Goal: Transaction & Acquisition: Purchase product/service

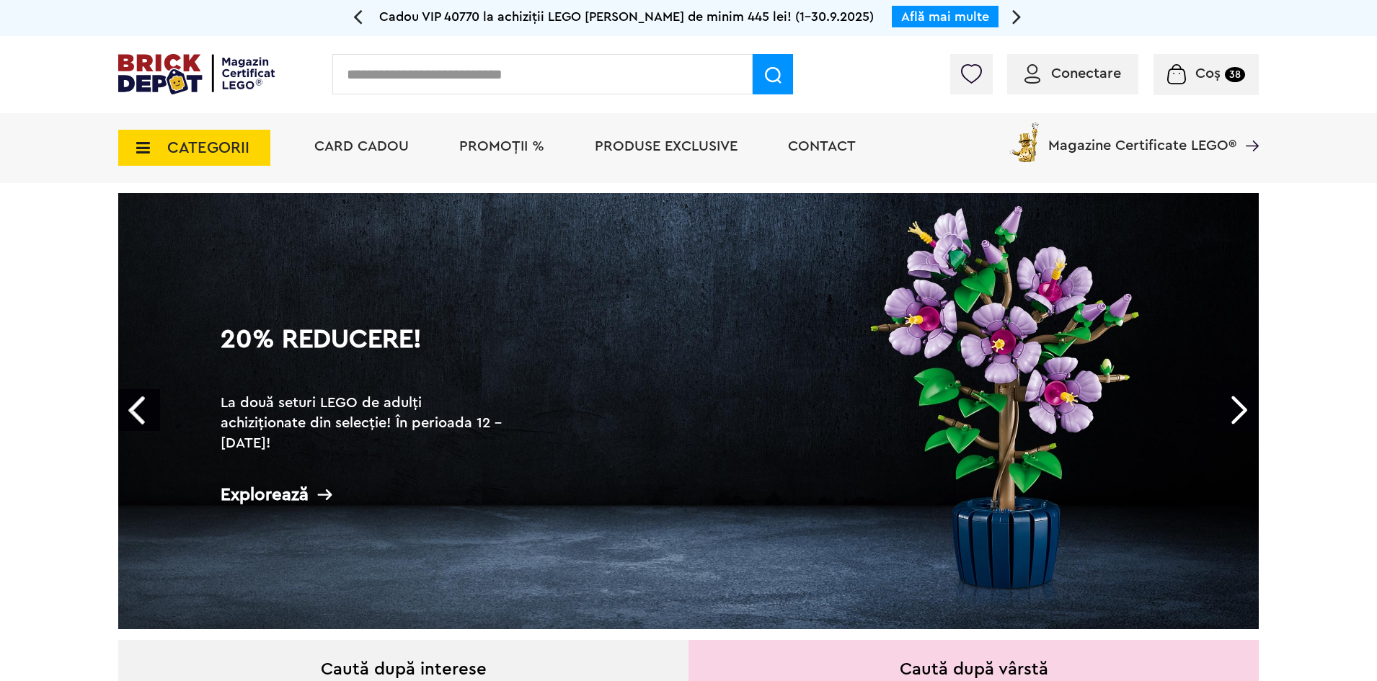
click at [1076, 73] on span "Conectare" at bounding box center [1086, 73] width 70 height 14
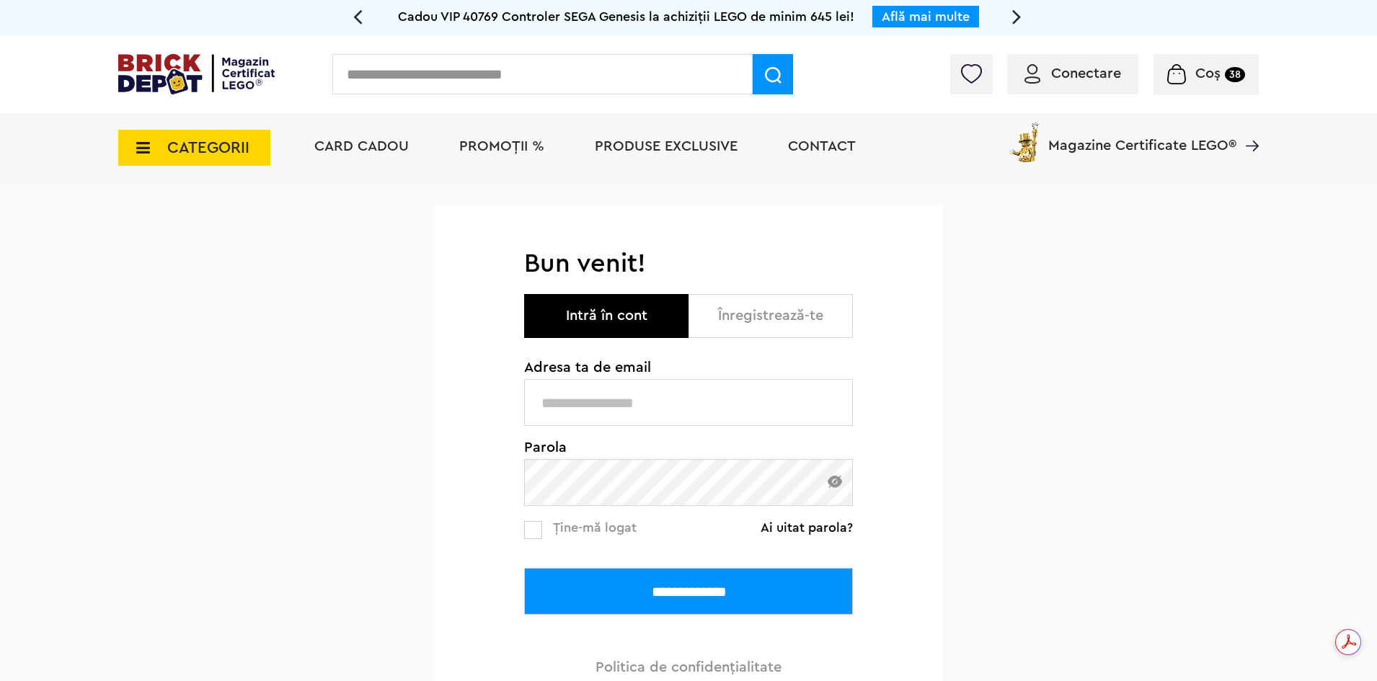
click at [612, 405] on input "text" at bounding box center [688, 402] width 329 height 47
type input "**********"
click at [666, 578] on input "**********" at bounding box center [688, 591] width 329 height 47
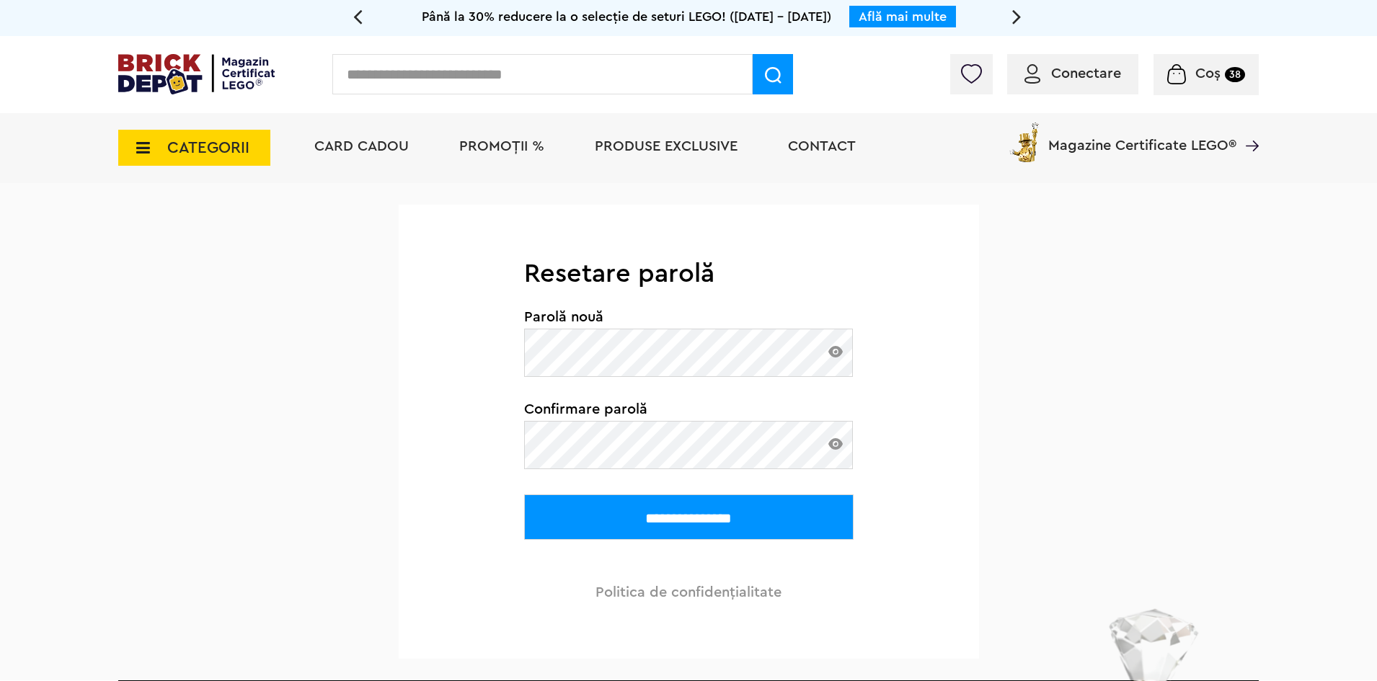
click at [709, 520] on input "**********" at bounding box center [689, 517] width 330 height 45
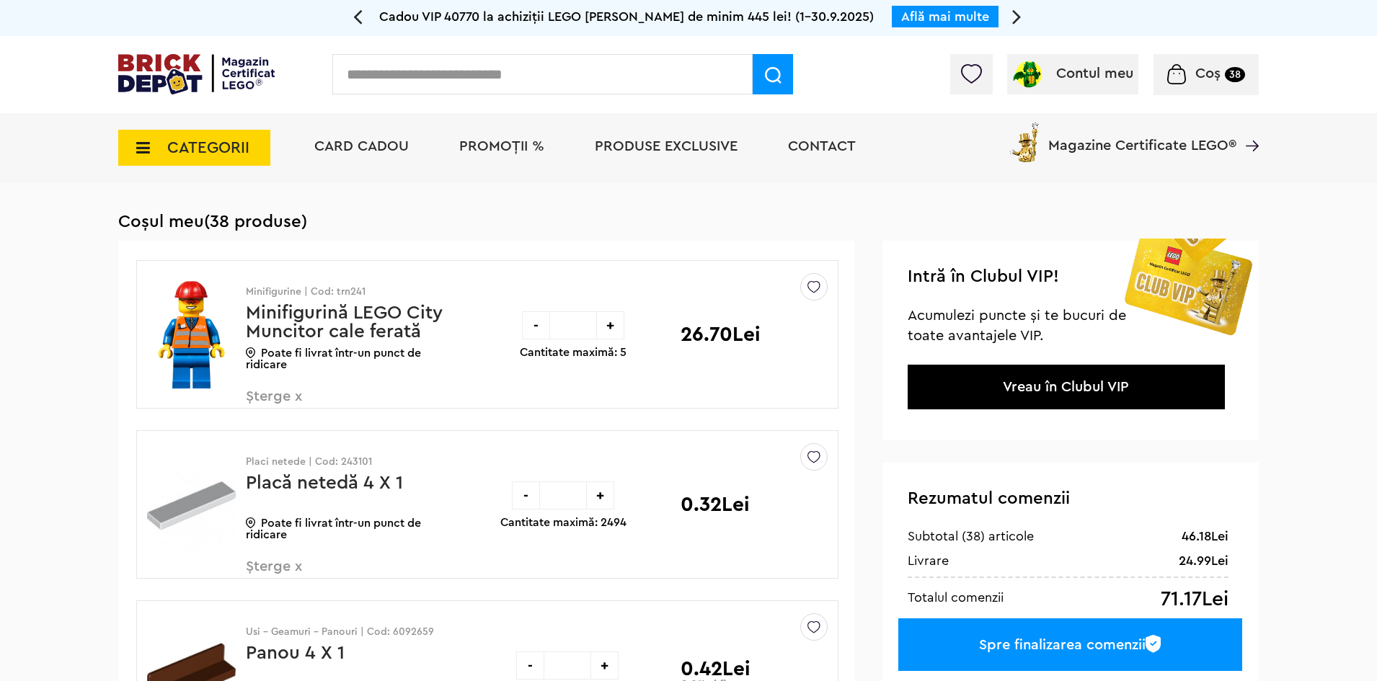
scroll to position [216, 0]
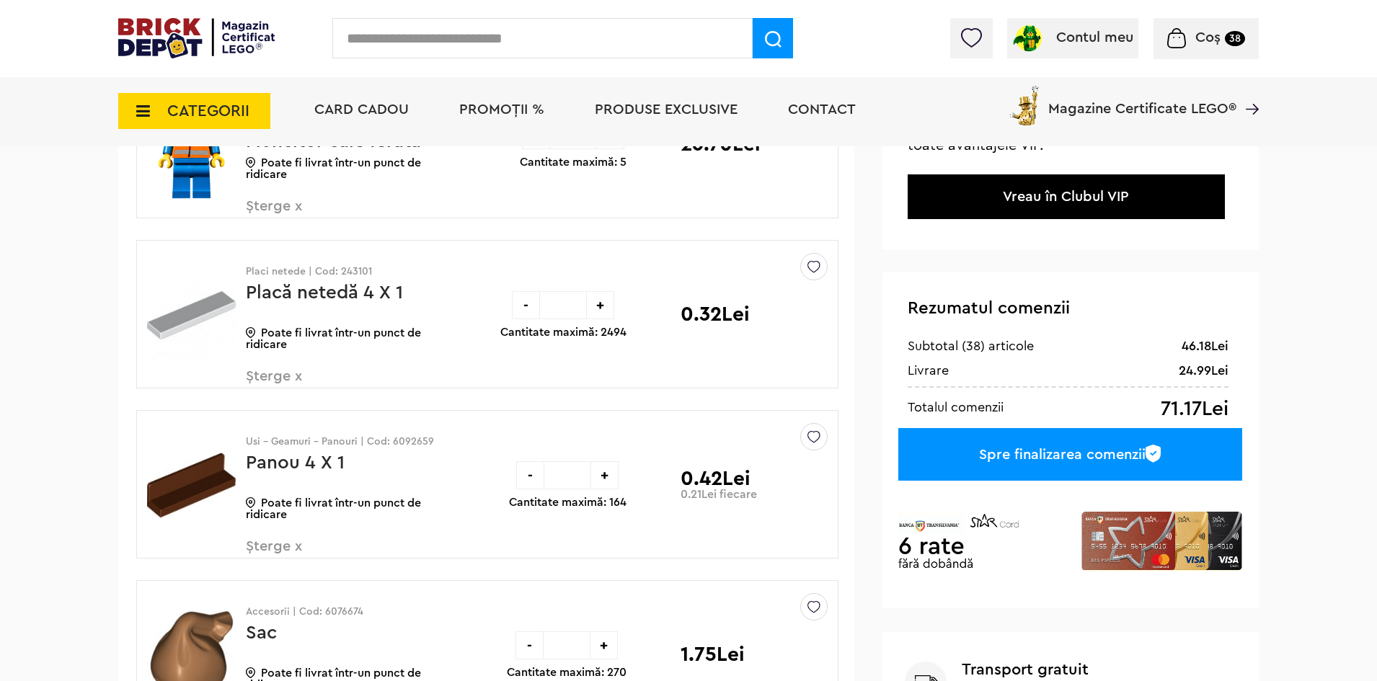
click at [1078, 454] on div "Spre finalizarea comenzii" at bounding box center [1070, 454] width 344 height 53
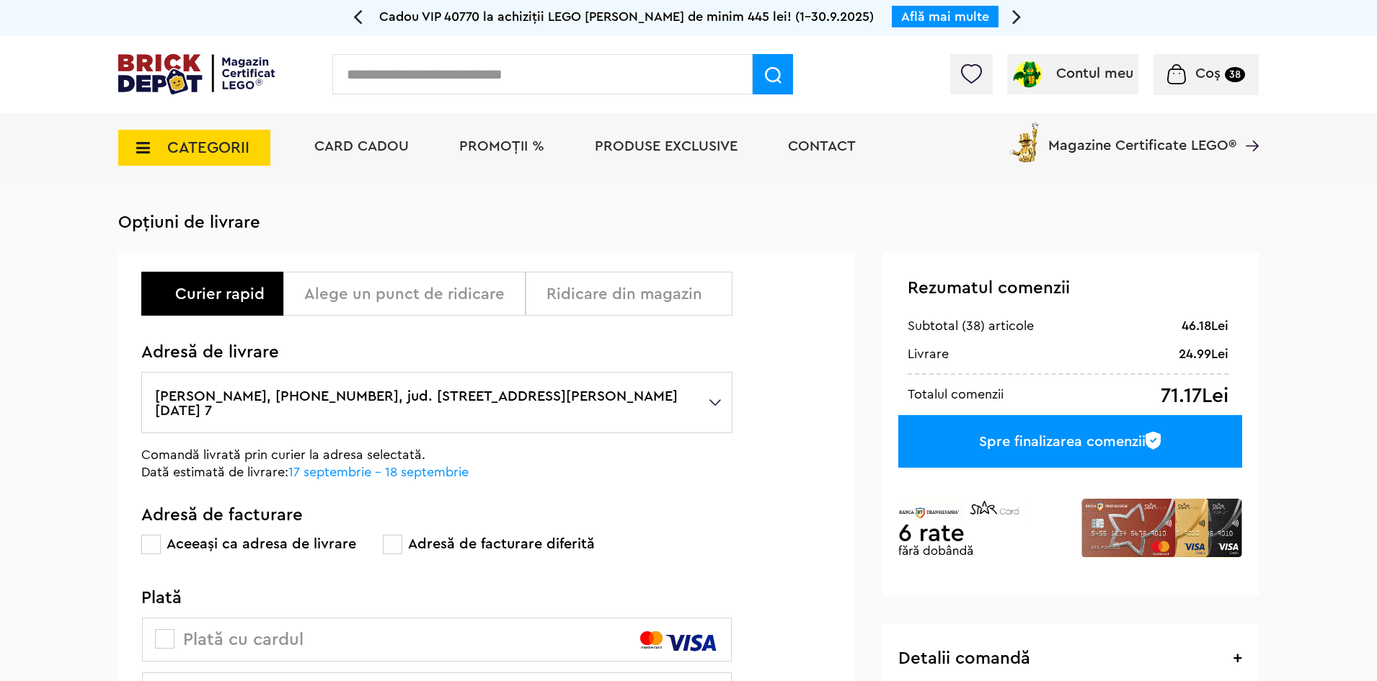
click at [420, 305] on div "Alege un punct de ridicare" at bounding box center [404, 294] width 242 height 44
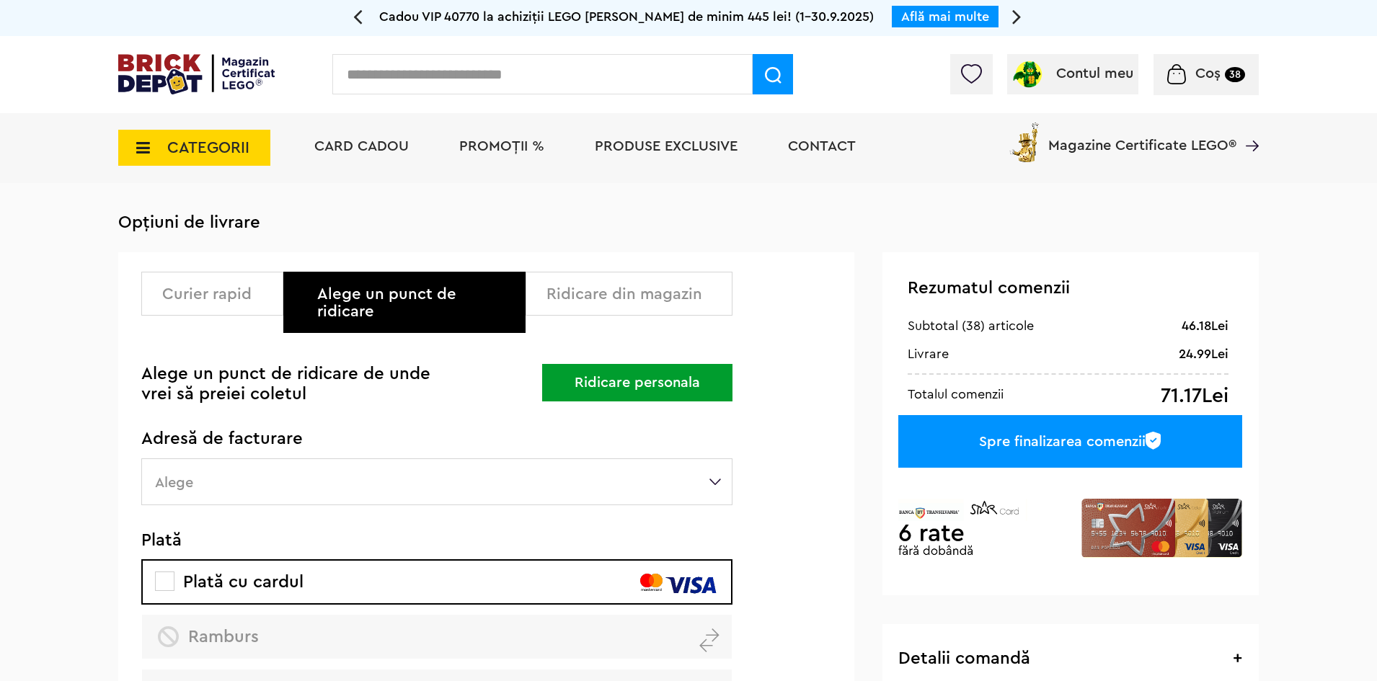
scroll to position [144, 0]
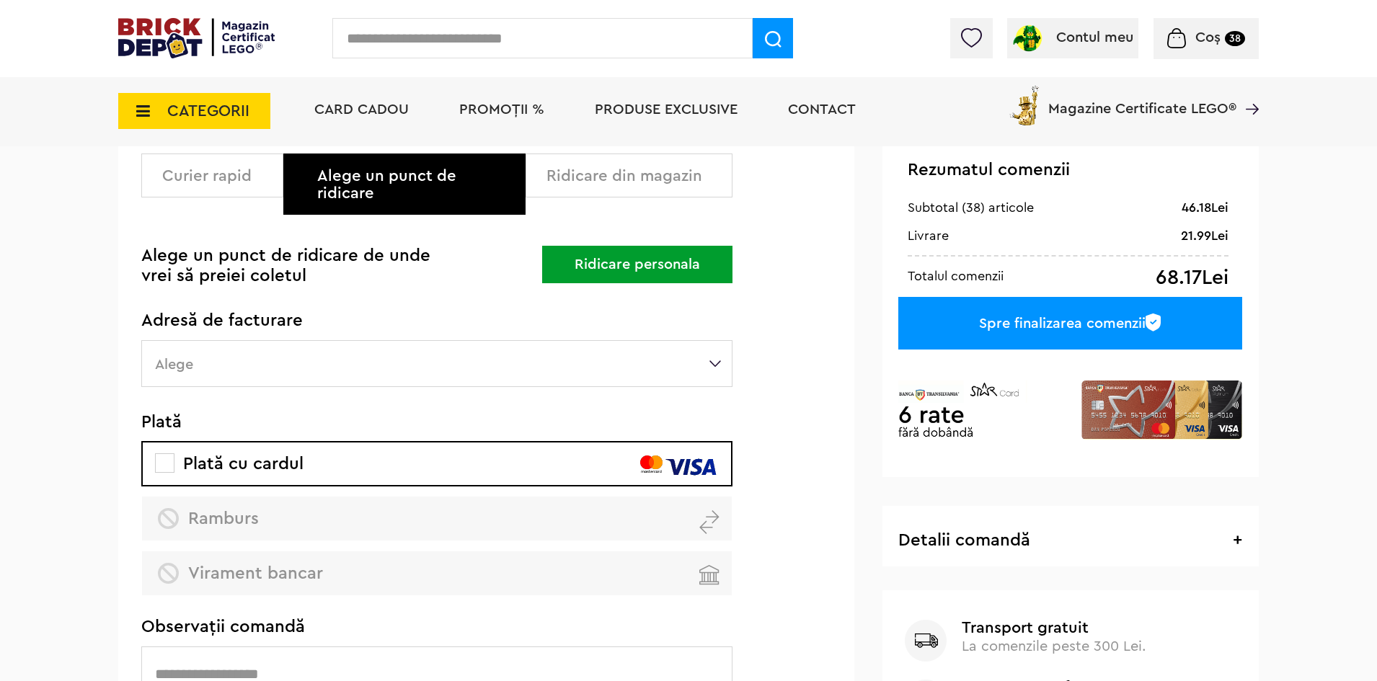
click at [260, 347] on label "Alege" at bounding box center [436, 363] width 591 height 47
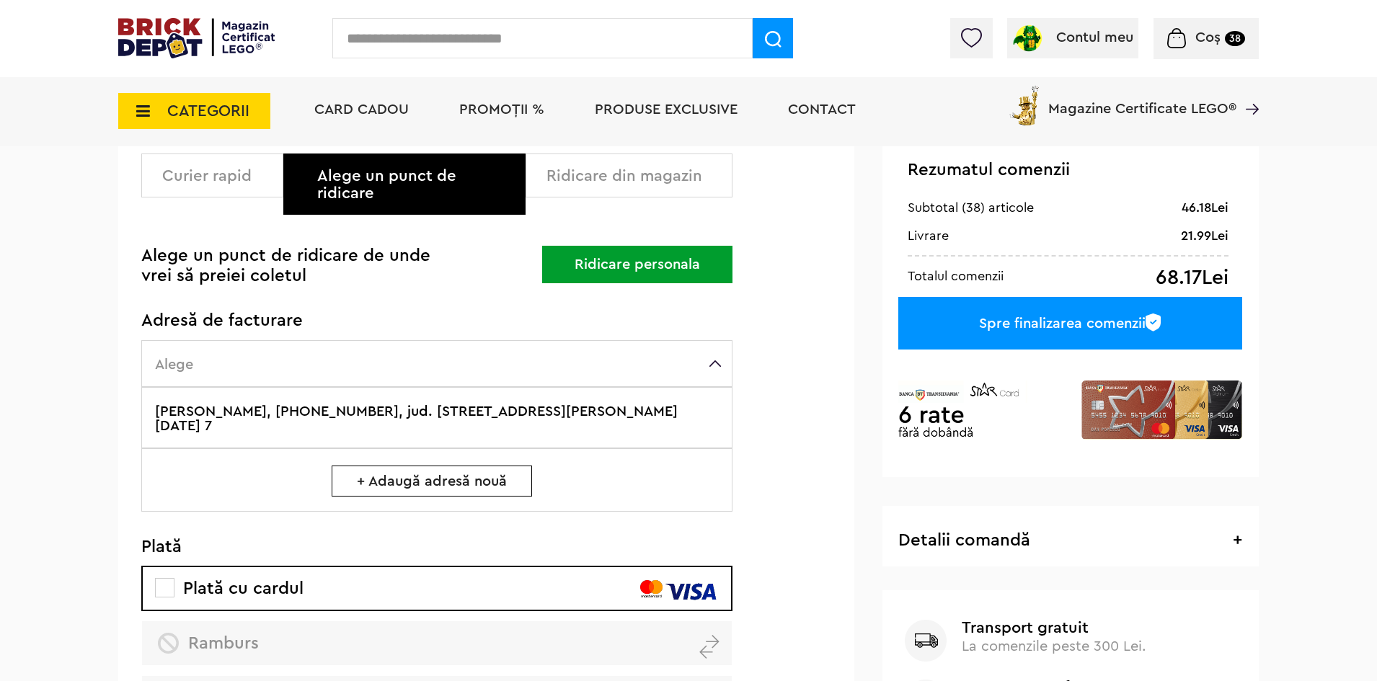
click at [246, 400] on label "Ursoi Ina, +40743033406, jud. Bihor , ORADEA, Cuza Voda 17Ap. 7" at bounding box center [436, 417] width 591 height 61
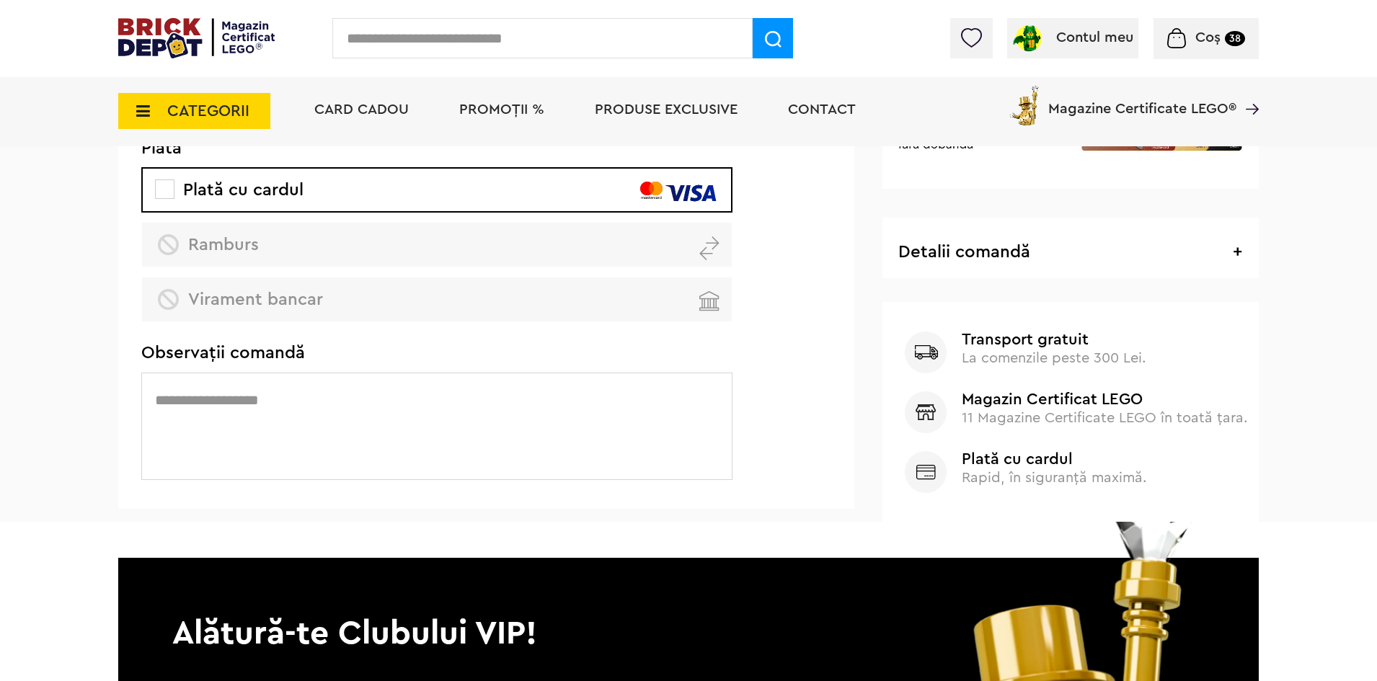
scroll to position [72, 0]
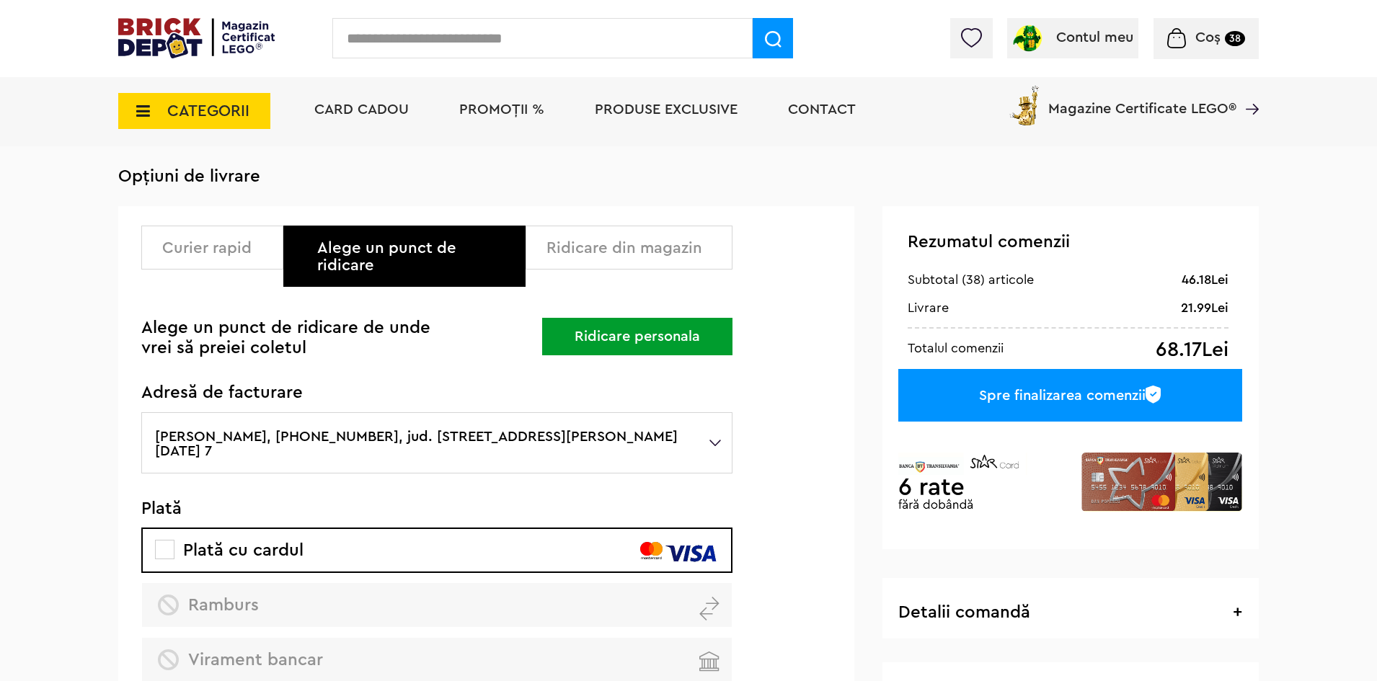
click at [675, 319] on button "Ridicare personala" at bounding box center [637, 336] width 190 height 37
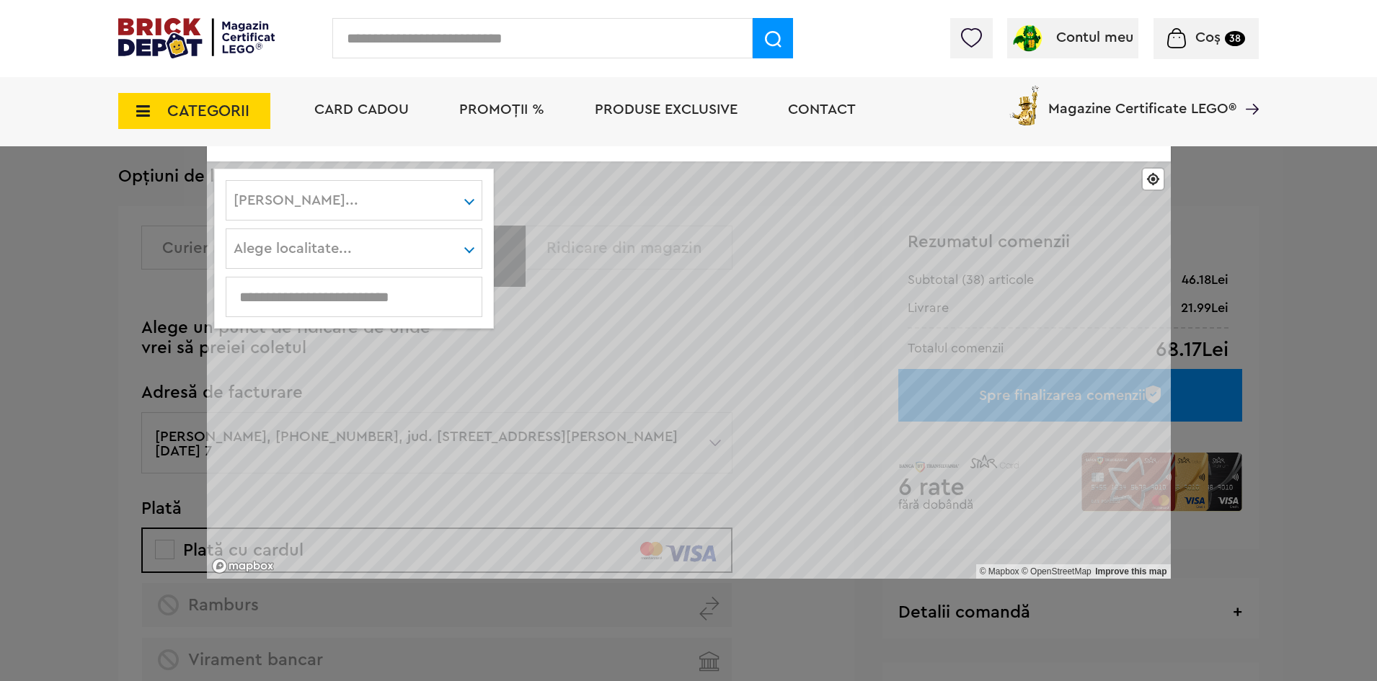
click at [328, 197] on div "Alege judet... Alba Arad Argeş Bacău Bihor Bistriţa-Năsăud Botoşani Braşov Brăi…" at bounding box center [354, 200] width 257 height 40
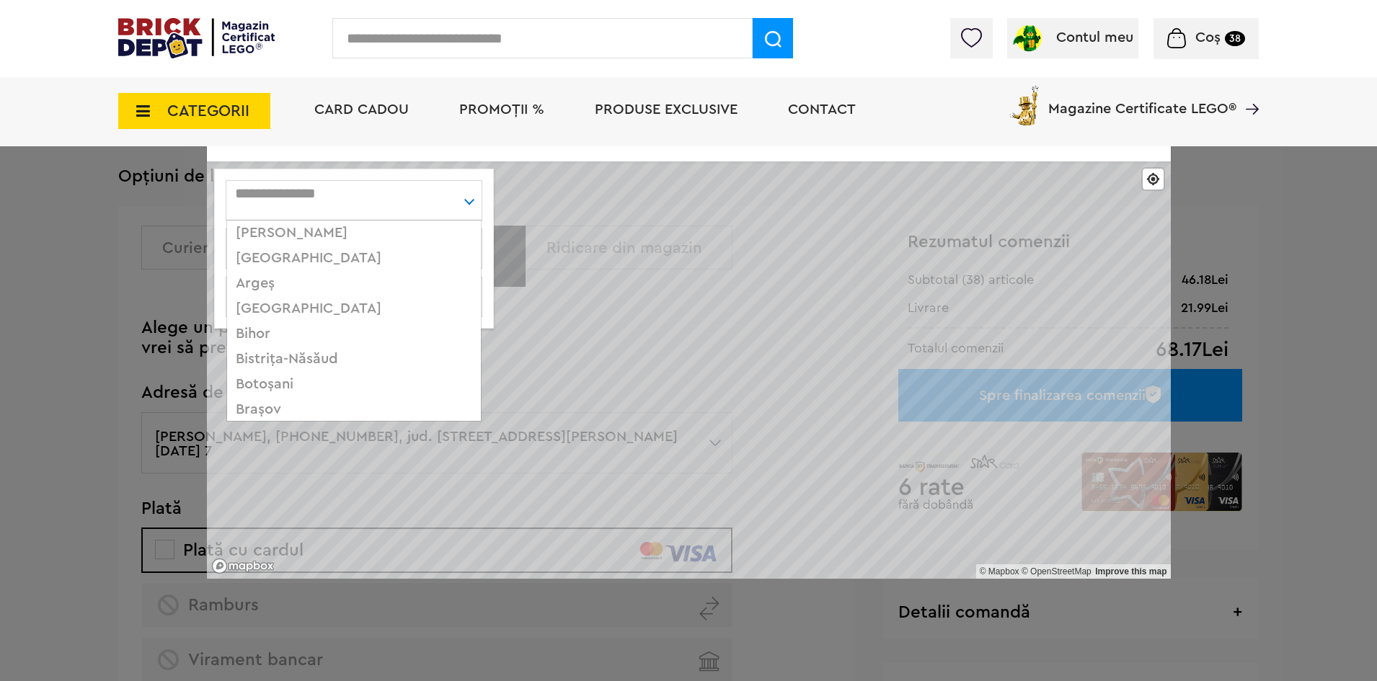
click at [289, 332] on div "Bihor" at bounding box center [354, 334] width 254 height 25
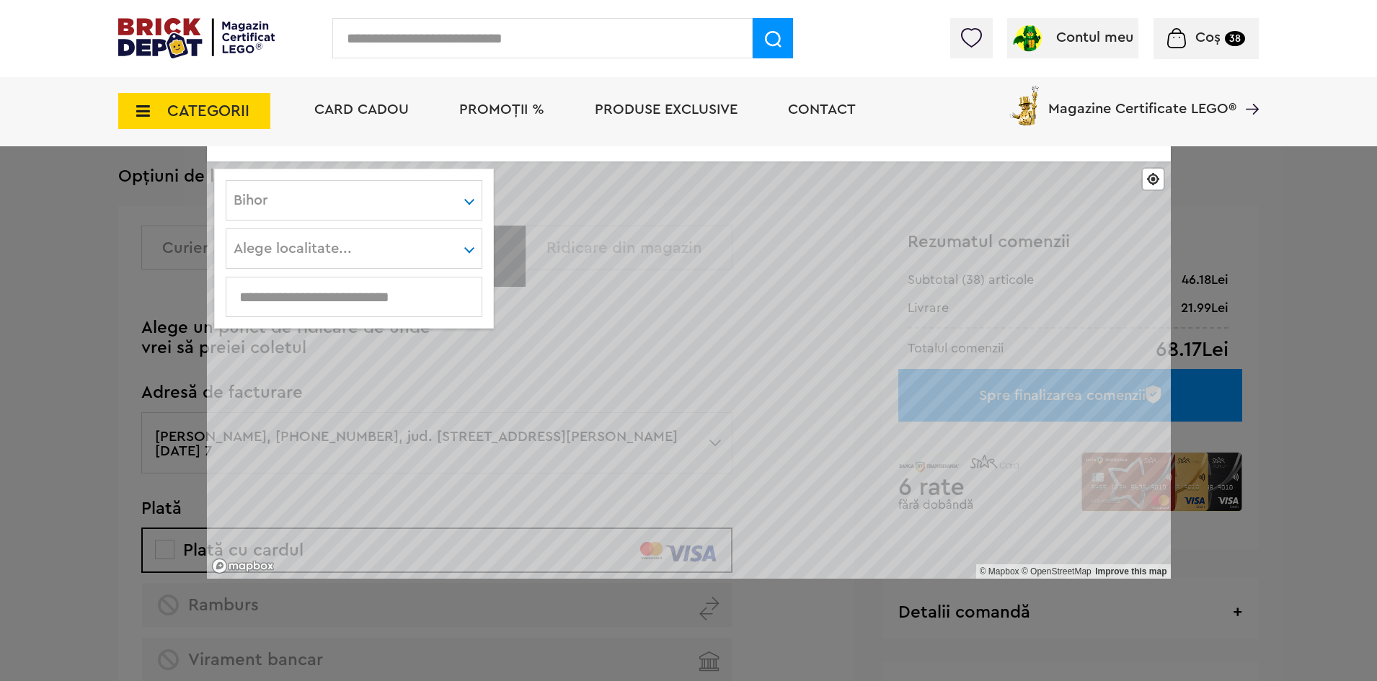
click at [294, 244] on div "Alege localitate... Abram Abramut Adoni Albesti Albis Alesd Almasu Mare Almasu …" at bounding box center [354, 249] width 257 height 40
type input "******"
click at [288, 278] on div "Oradea" at bounding box center [354, 281] width 254 height 25
click at [292, 301] on input "text" at bounding box center [353, 297] width 255 height 16
type input "***"
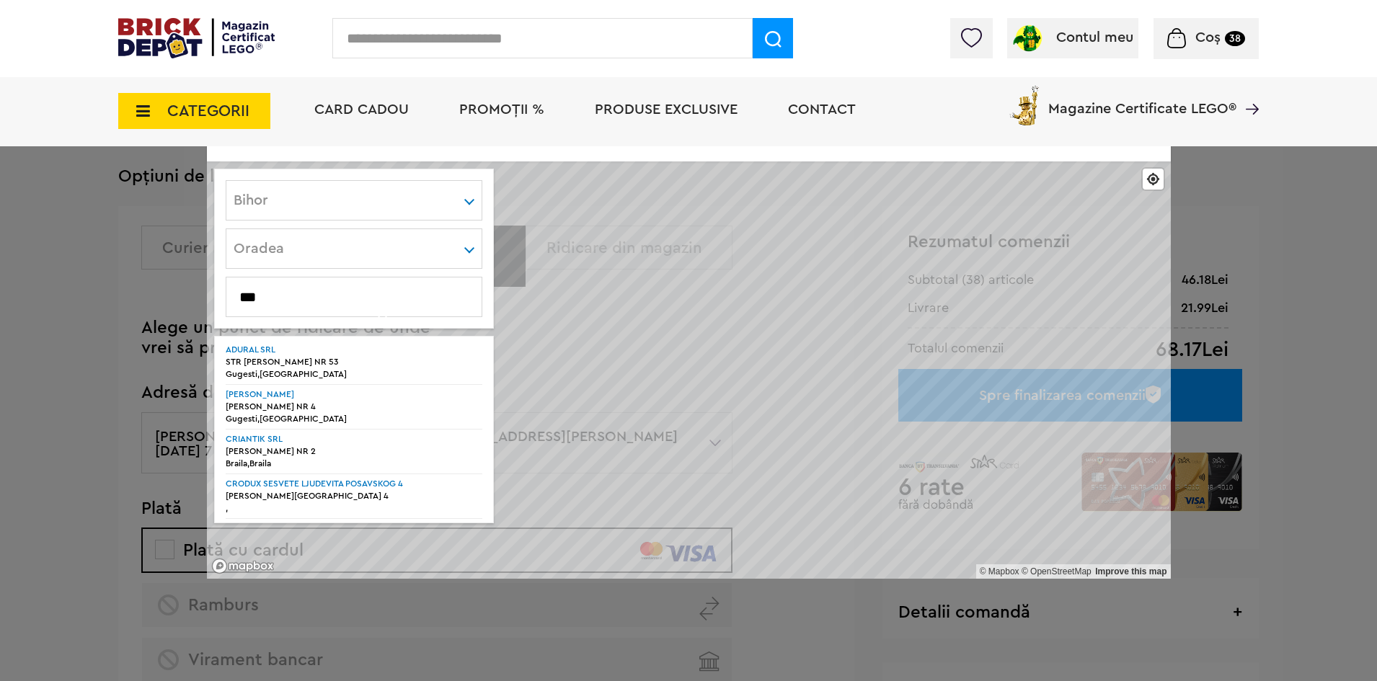
scroll to position [0, 0]
drag, startPoint x: 322, startPoint y: 294, endPoint x: 164, endPoint y: 295, distance: 157.9
click at [164, 295] on div "Ridicare personala © Mapbox © OpenStreetMap Improve this map Bihor Alba Arad Ar…" at bounding box center [688, 340] width 1377 height 681
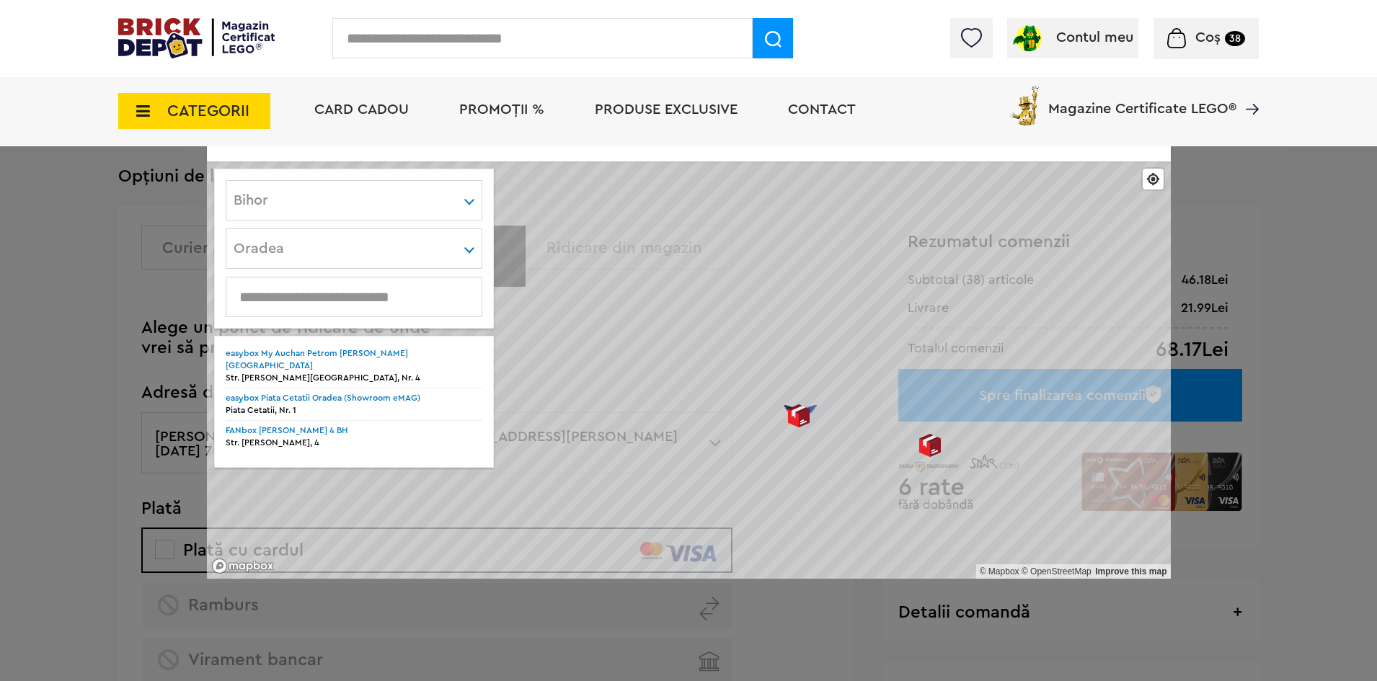
click at [800, 415] on div at bounding box center [799, 416] width 23 height 23
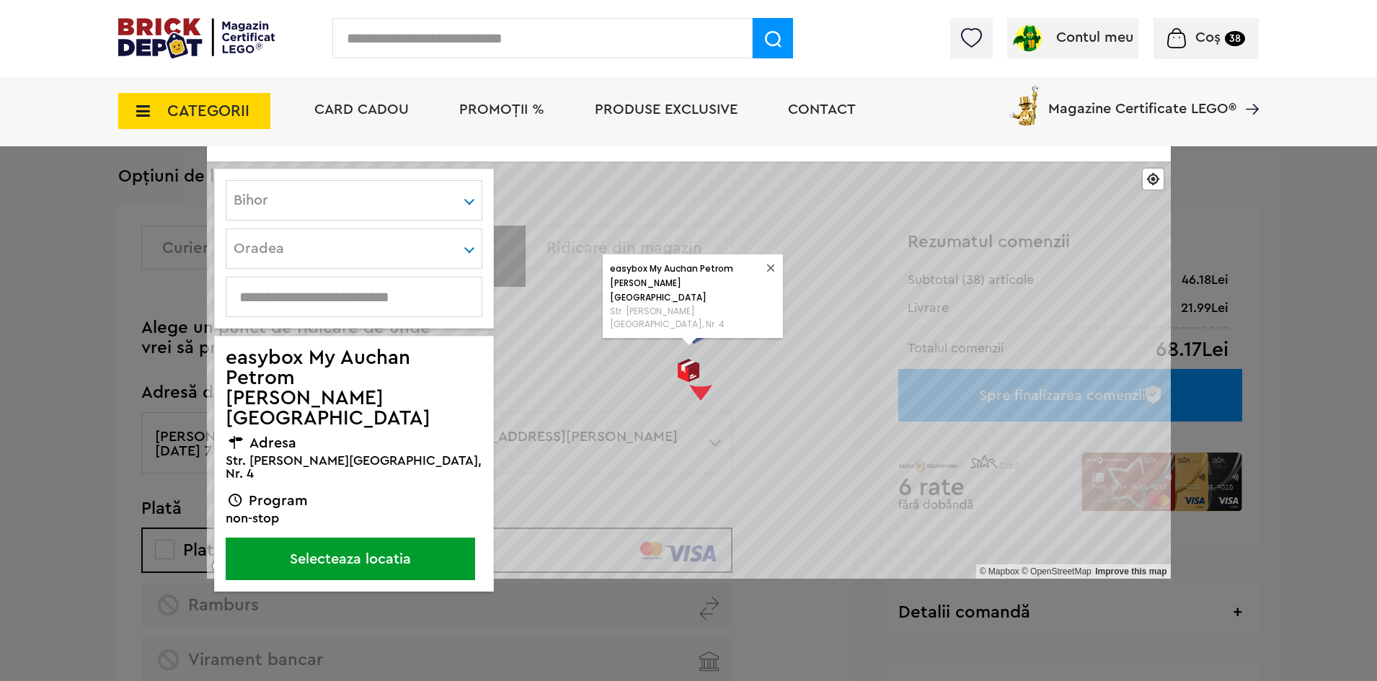
click at [327, 538] on button "Selecteaza locatia" at bounding box center [350, 559] width 249 height 43
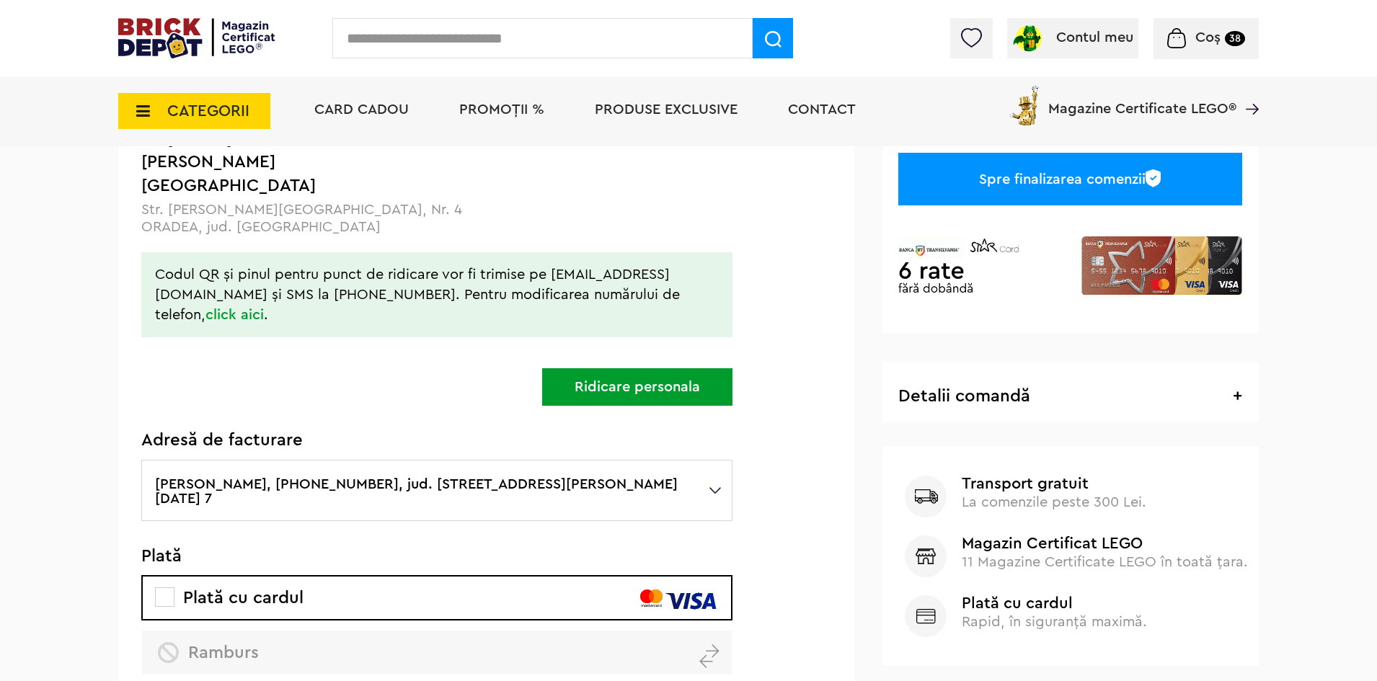
scroll to position [216, 0]
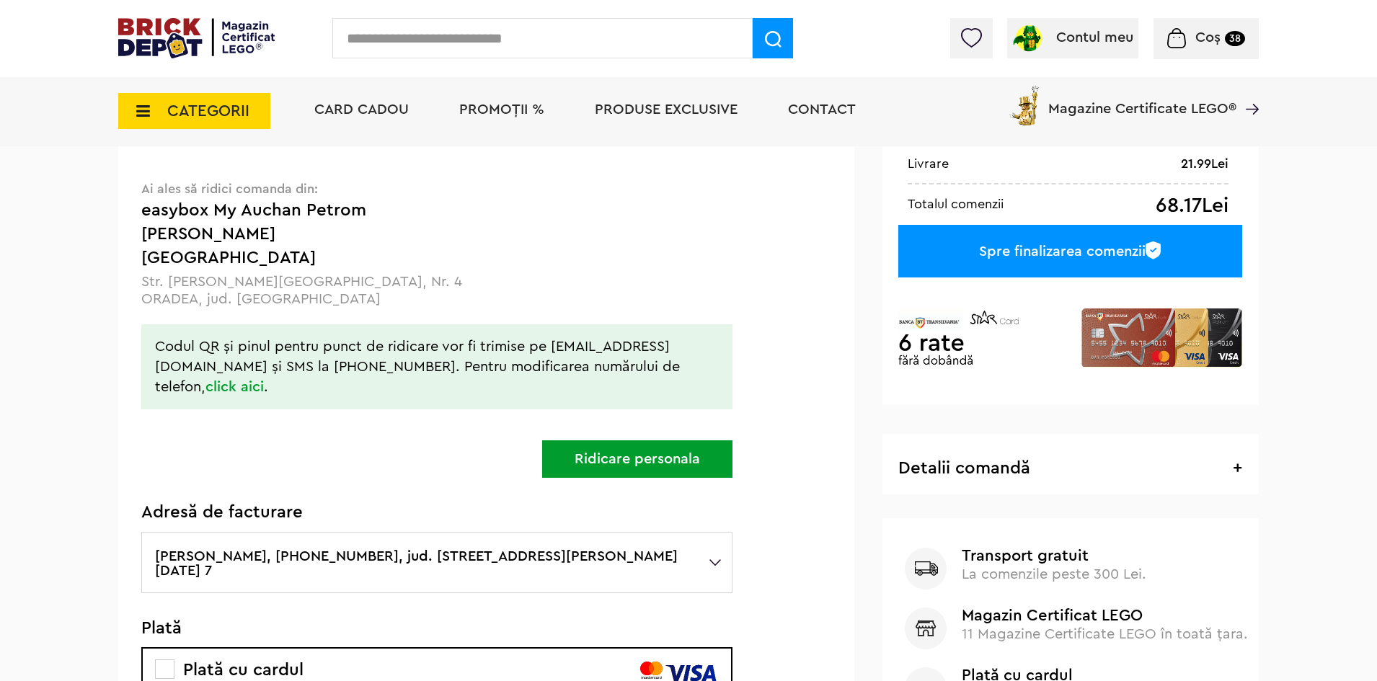
click at [1051, 255] on div "Spre finalizarea comenzii" at bounding box center [1070, 251] width 344 height 53
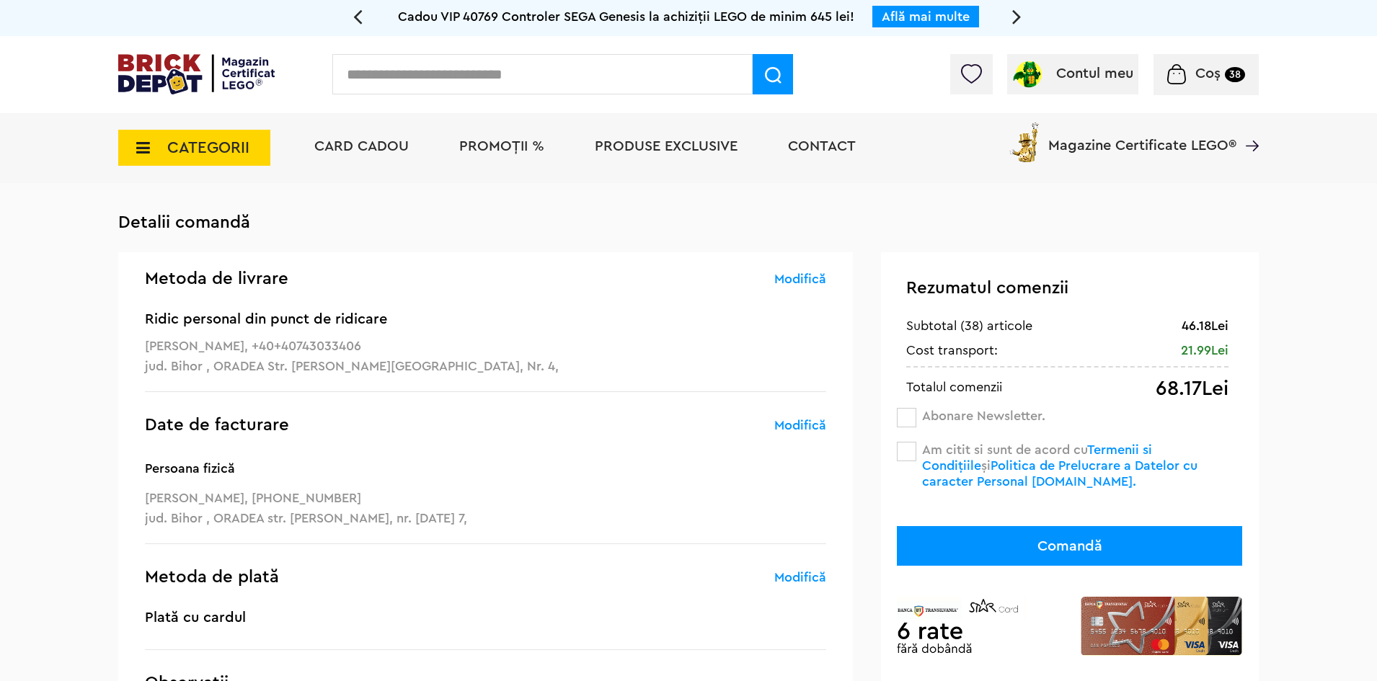
click at [910, 451] on span at bounding box center [906, 451] width 19 height 19
click at [1086, 544] on button "Comandă" at bounding box center [1069, 546] width 345 height 40
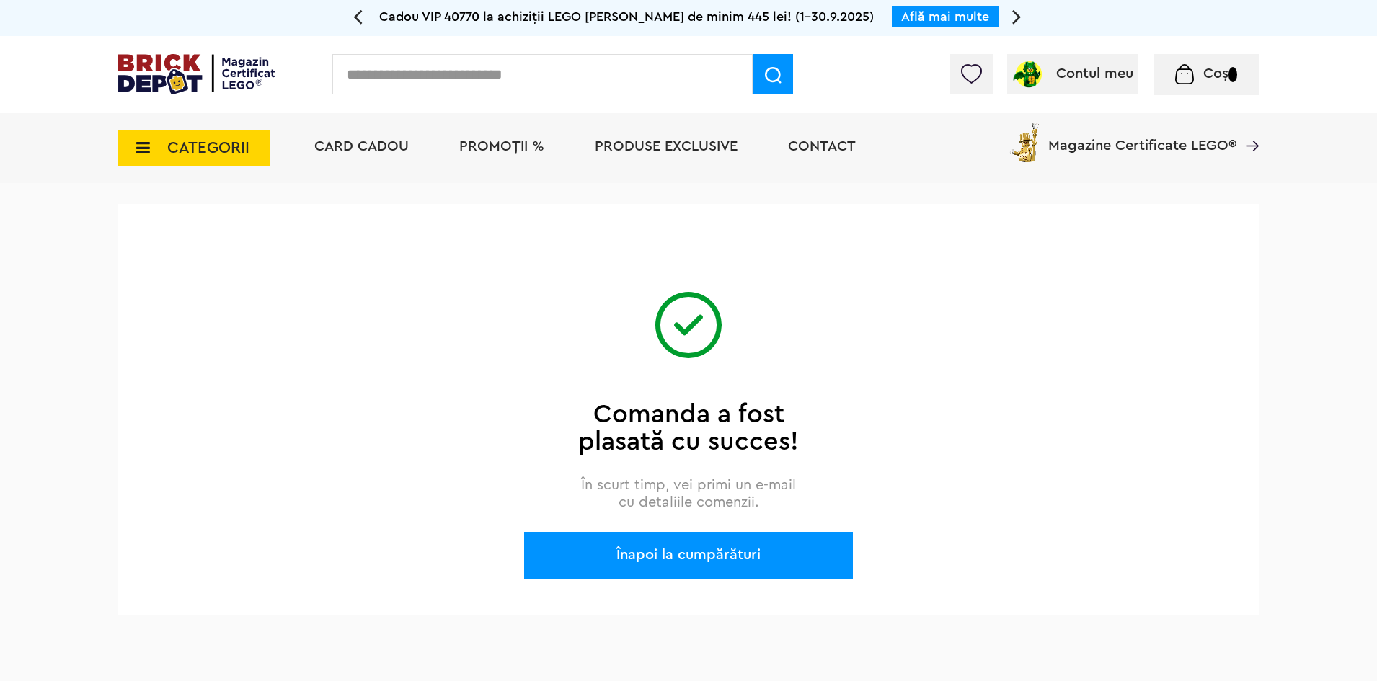
click at [699, 550] on div "Înapoi la cumpărături" at bounding box center [688, 555] width 329 height 47
